Goal: Task Accomplishment & Management: Manage account settings

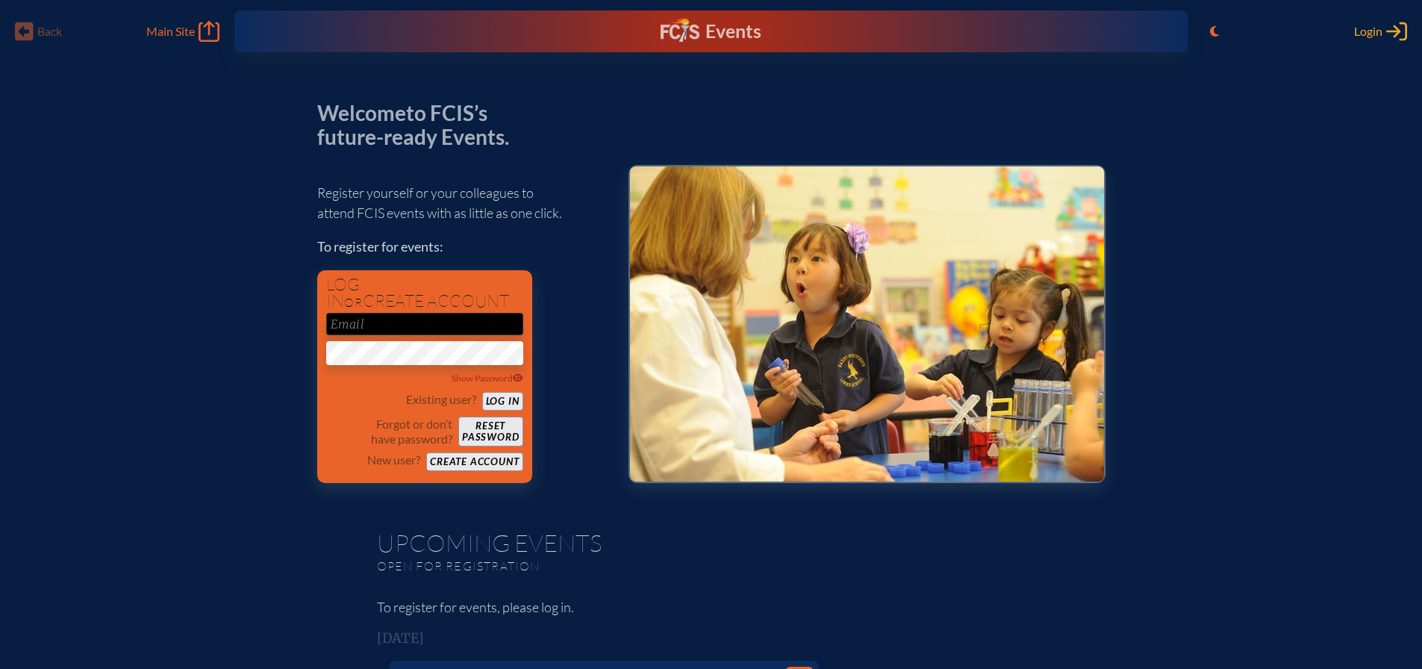
type input "[EMAIL_ADDRESS][DOMAIN_NAME]"
click at [1380, 31] on span "Login" at bounding box center [1368, 31] width 28 height 15
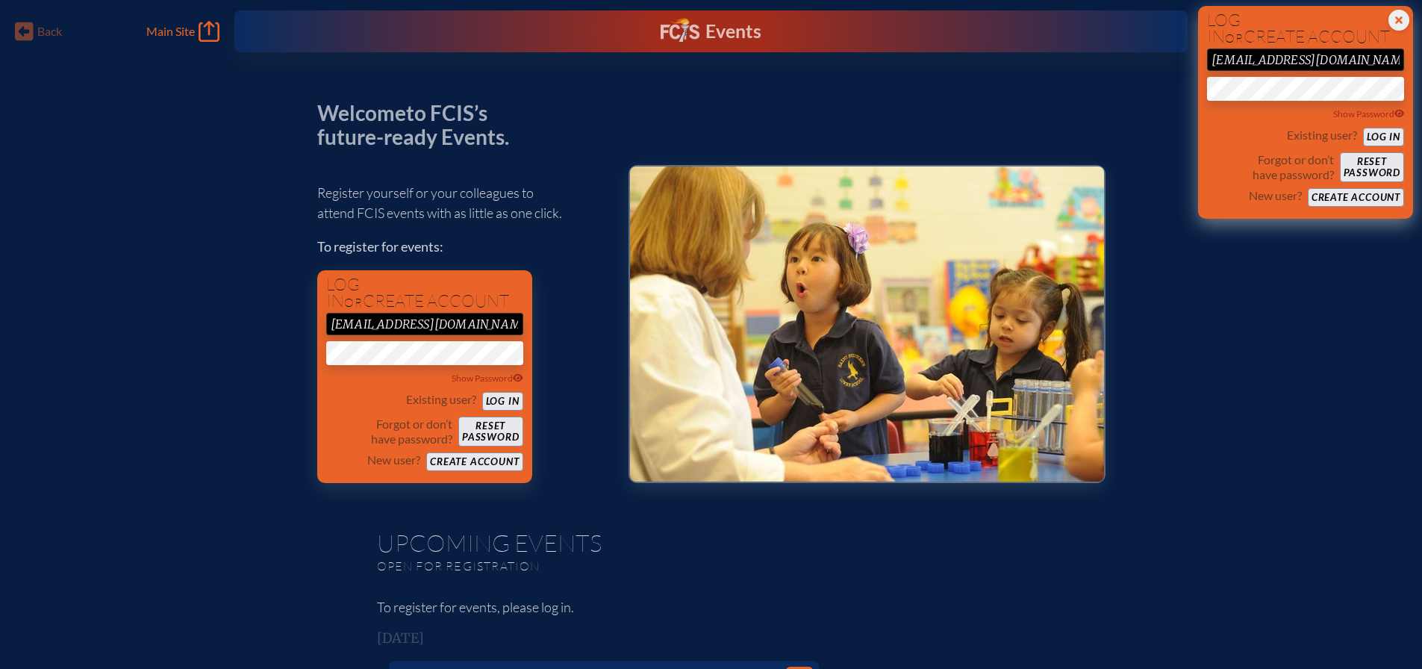
click at [1388, 131] on button "Log in" at bounding box center [1383, 137] width 41 height 19
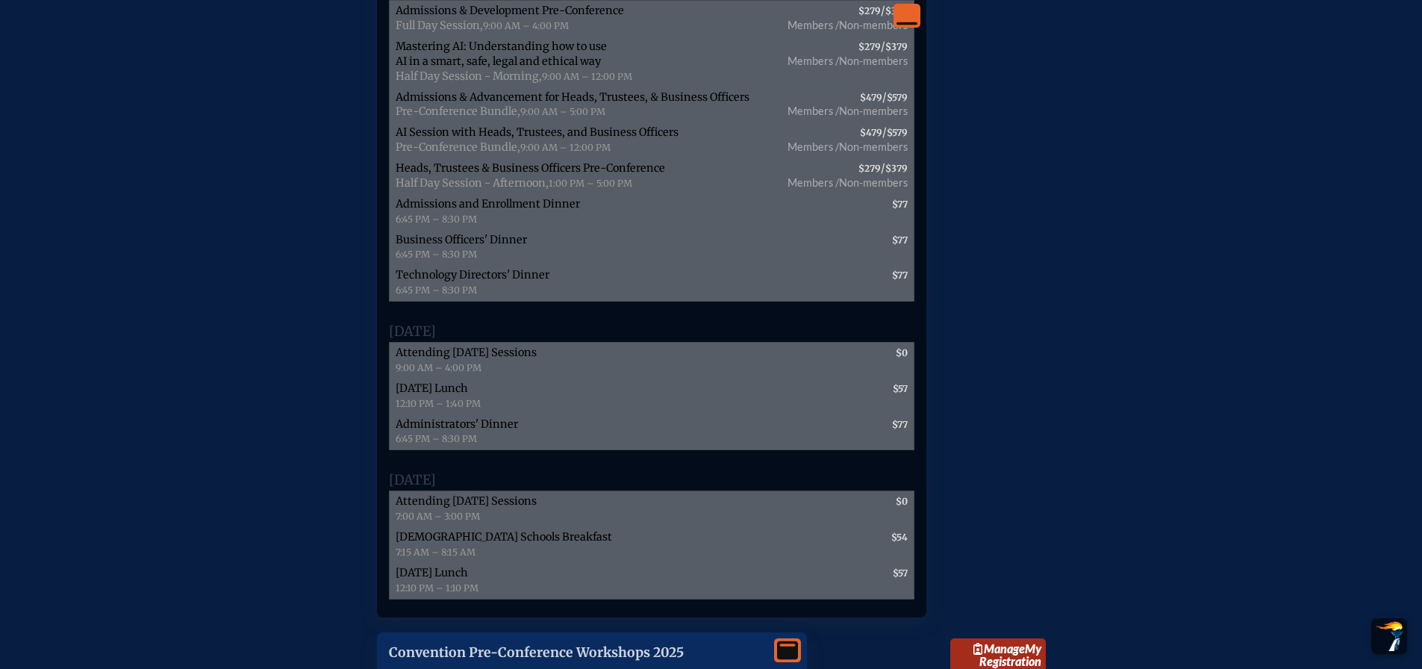
scroll to position [2688, 0]
